Goal: Task Accomplishment & Management: Manage account settings

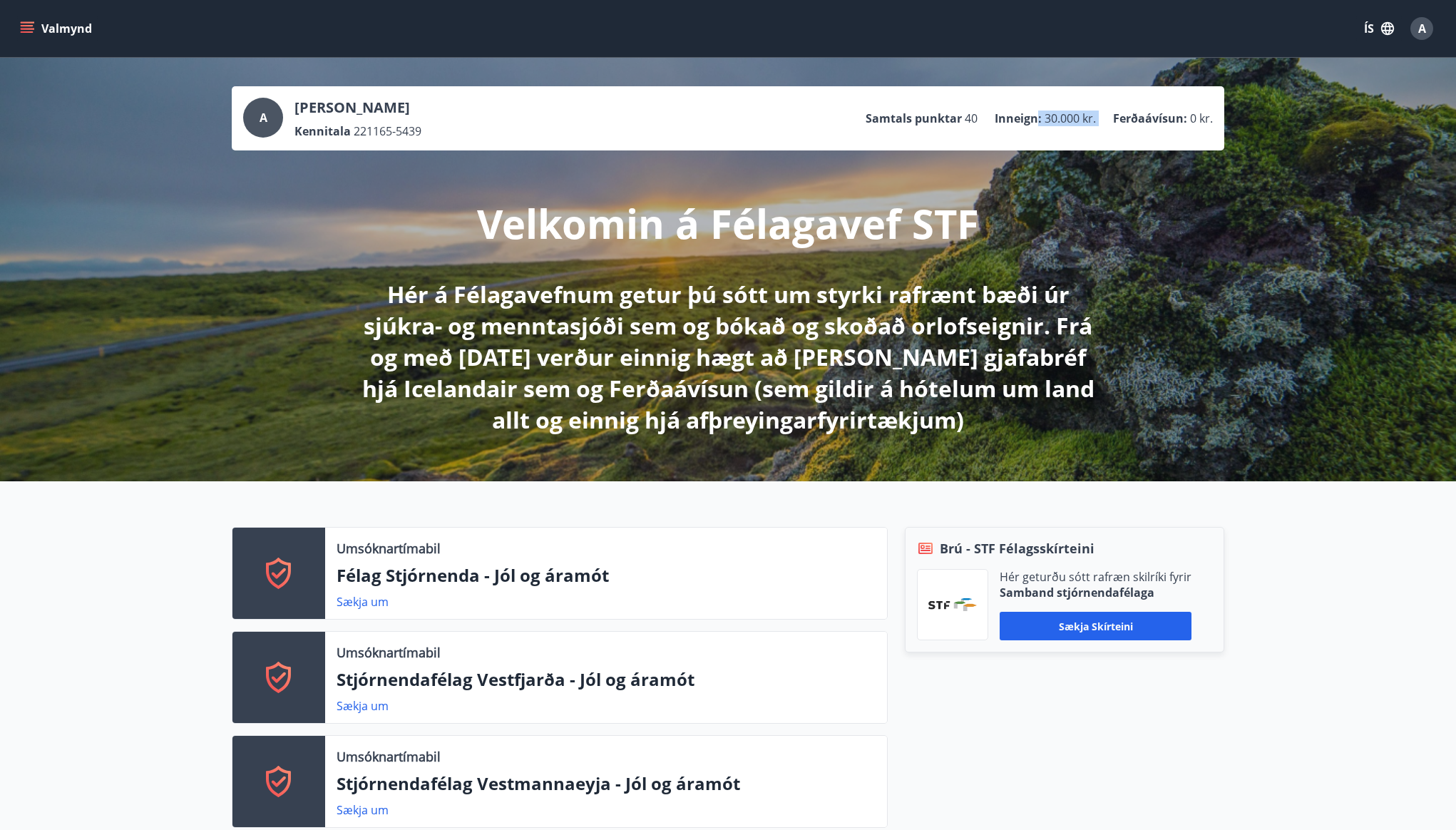
drag, startPoint x: 1036, startPoint y: 124, endPoint x: 1112, endPoint y: 121, distance: 76.1
click at [1112, 121] on ul "Samtals punktar 40 Inneign : 30.000 kr. Ferðaávísun : 0 kr." at bounding box center [1039, 118] width 348 height 27
drag, startPoint x: 1112, startPoint y: 121, endPoint x: 977, endPoint y: 127, distance: 135.1
click at [977, 127] on ul "Samtals punktar 40 Inneign : 30.000 kr. Ferðaávísun : 0 kr." at bounding box center [1039, 118] width 348 height 27
click at [988, 118] on ul "Samtals punktar 40 Inneign : 30.000 kr. Ferðaávísun : 0 kr." at bounding box center [1039, 118] width 348 height 27
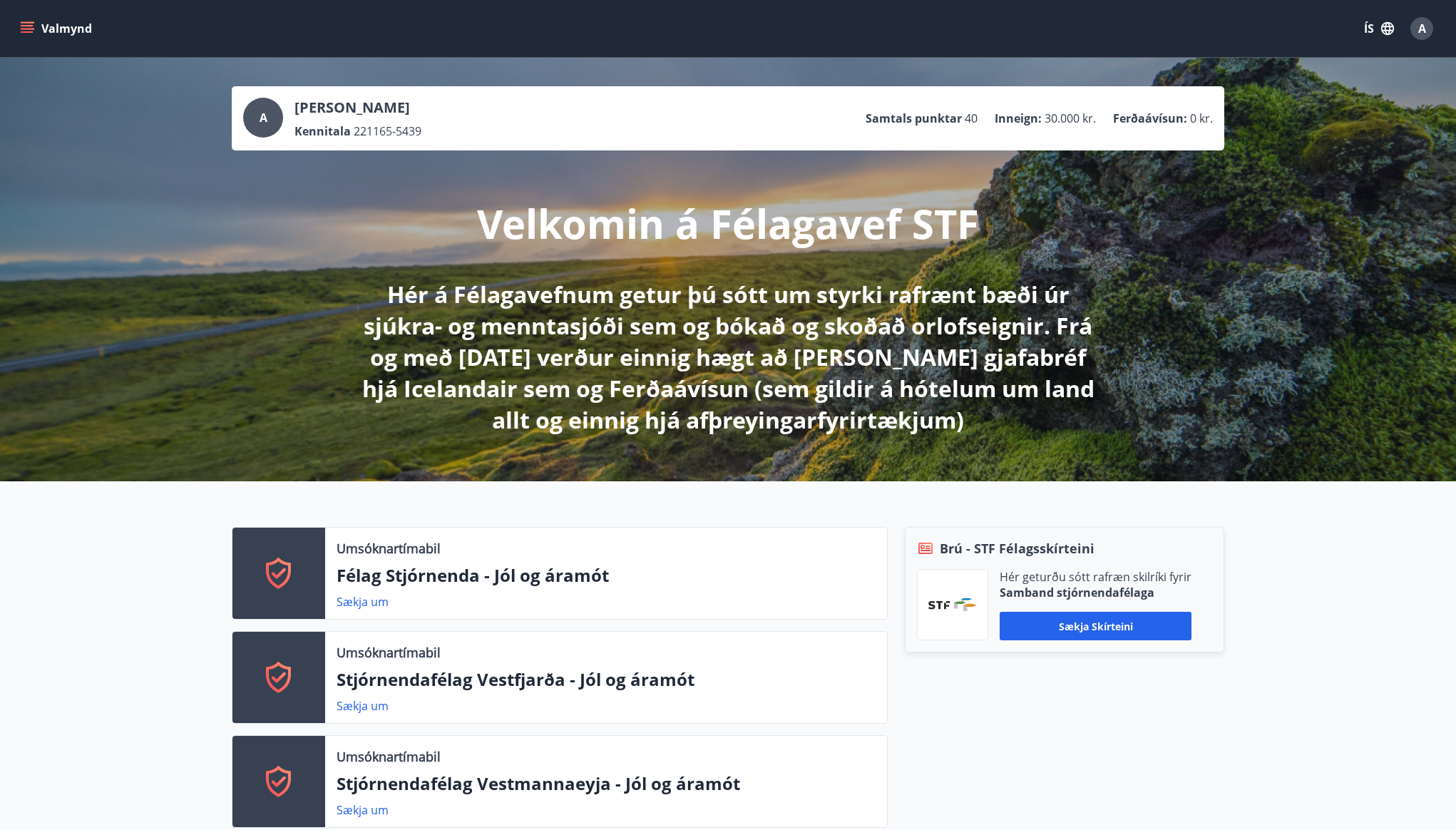
click at [1057, 117] on span "30.000 kr." at bounding box center [1069, 118] width 51 height 16
click at [1428, 19] on div "A" at bounding box center [1421, 28] width 22 height 22
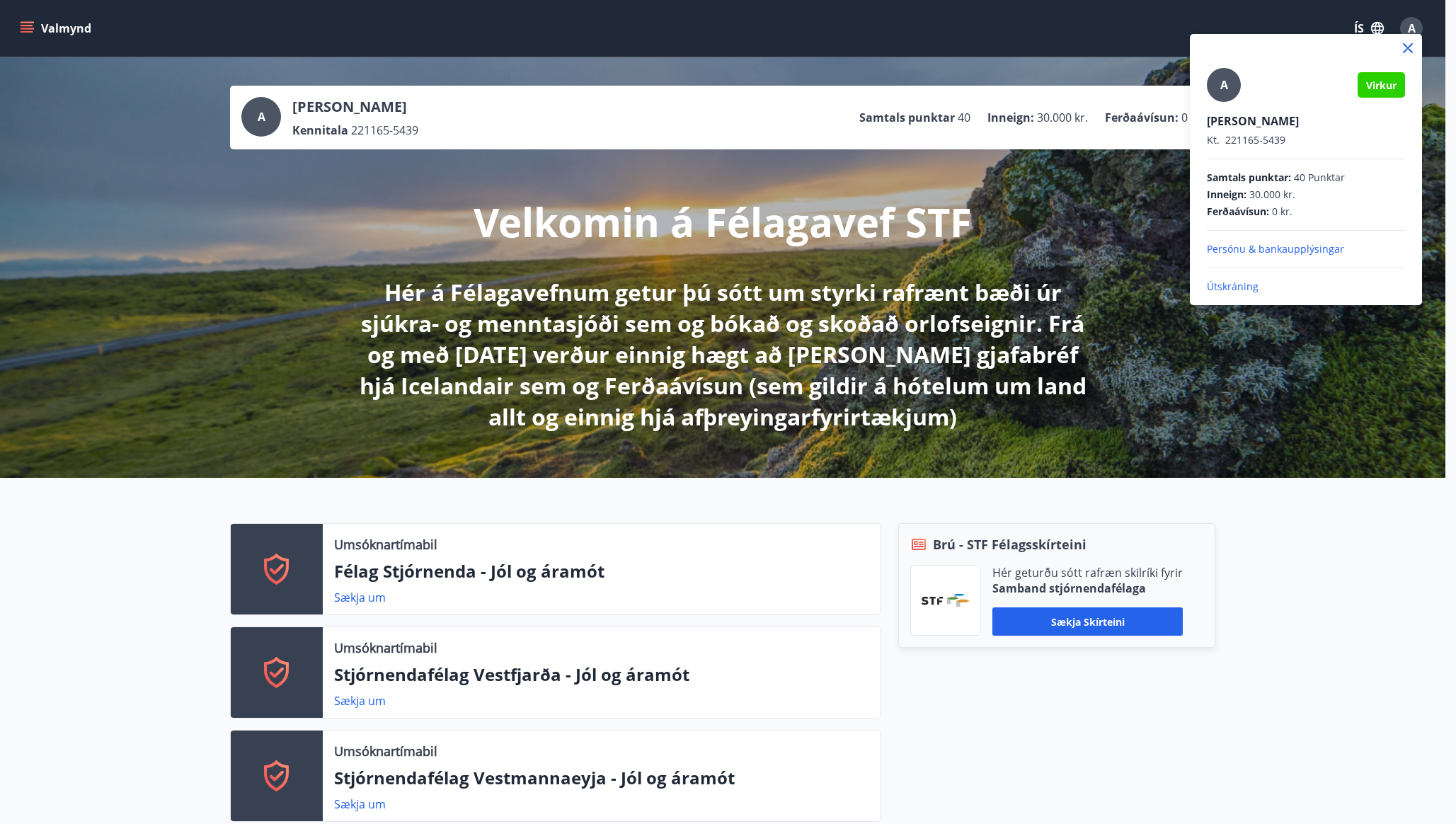
click at [1229, 283] on p "Útskráning" at bounding box center [1307, 286] width 199 height 14
